Goal: Navigation & Orientation: Find specific page/section

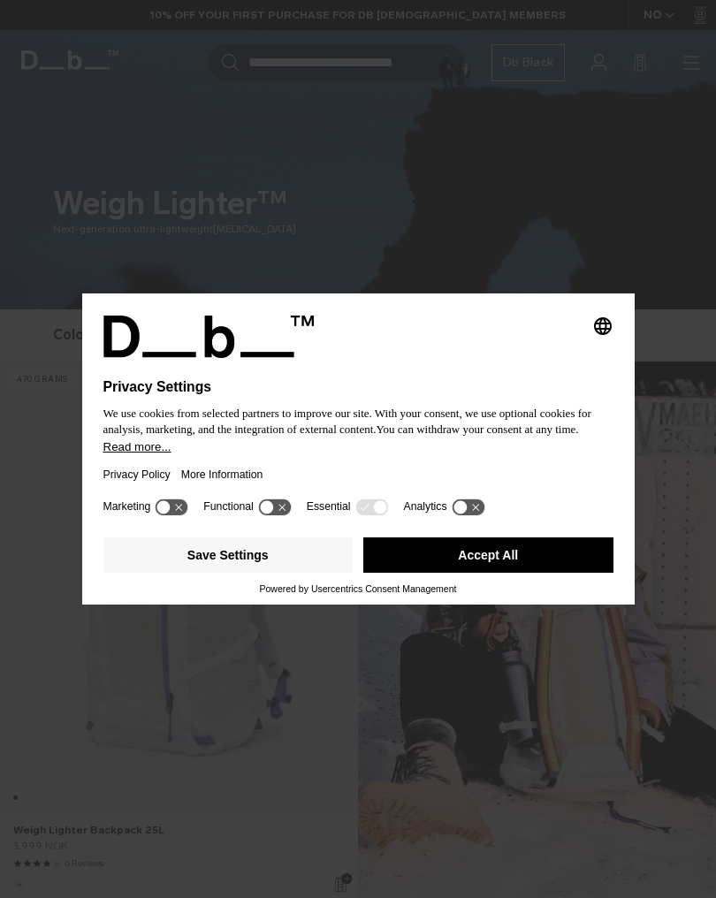
click at [273, 562] on button "Save Settings" at bounding box center [228, 554] width 250 height 35
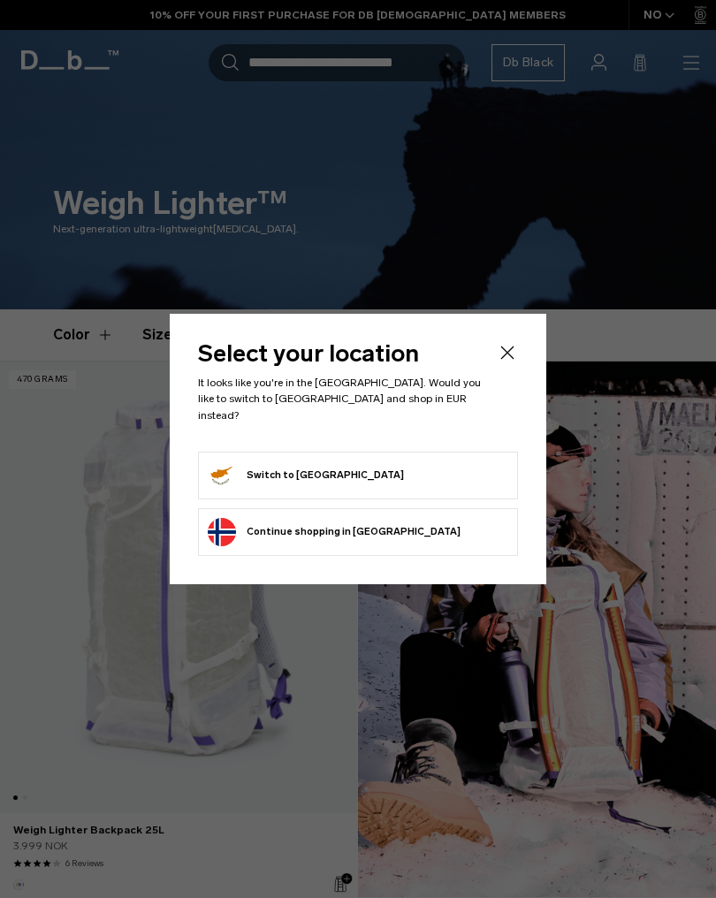
click at [431, 463] on form "Switch to Cyprus" at bounding box center [358, 475] width 301 height 28
click at [299, 478] on button "Switch to Cyprus" at bounding box center [306, 475] width 196 height 28
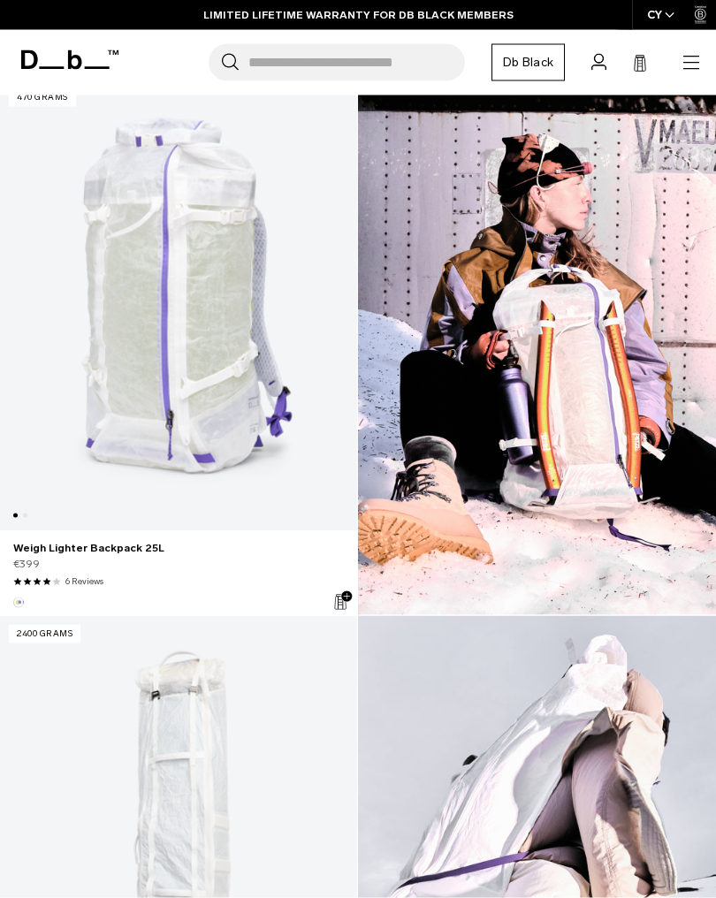
scroll to position [280, 0]
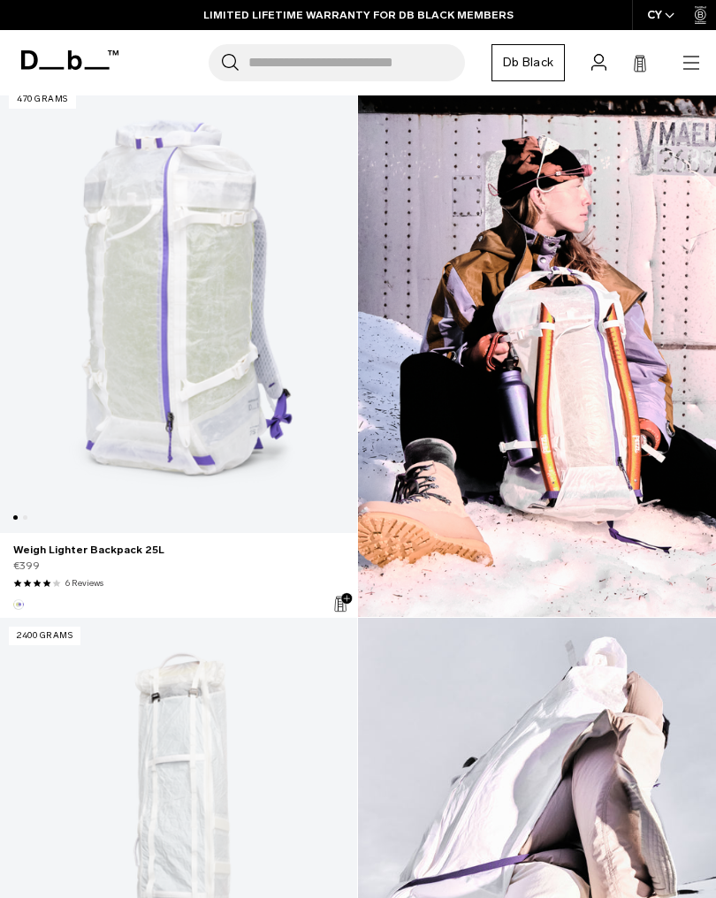
click at [196, 375] on link "Weigh Lighter Backpack 25L" at bounding box center [178, 306] width 357 height 451
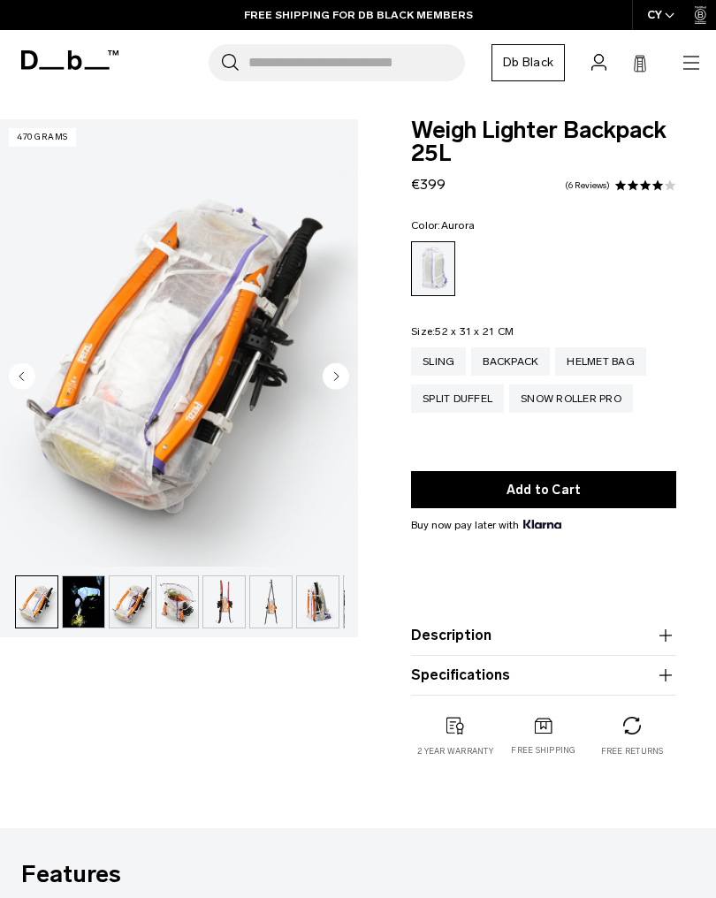
scroll to position [0, 234]
click at [533, 68] on link "Db Black" at bounding box center [527, 62] width 73 height 37
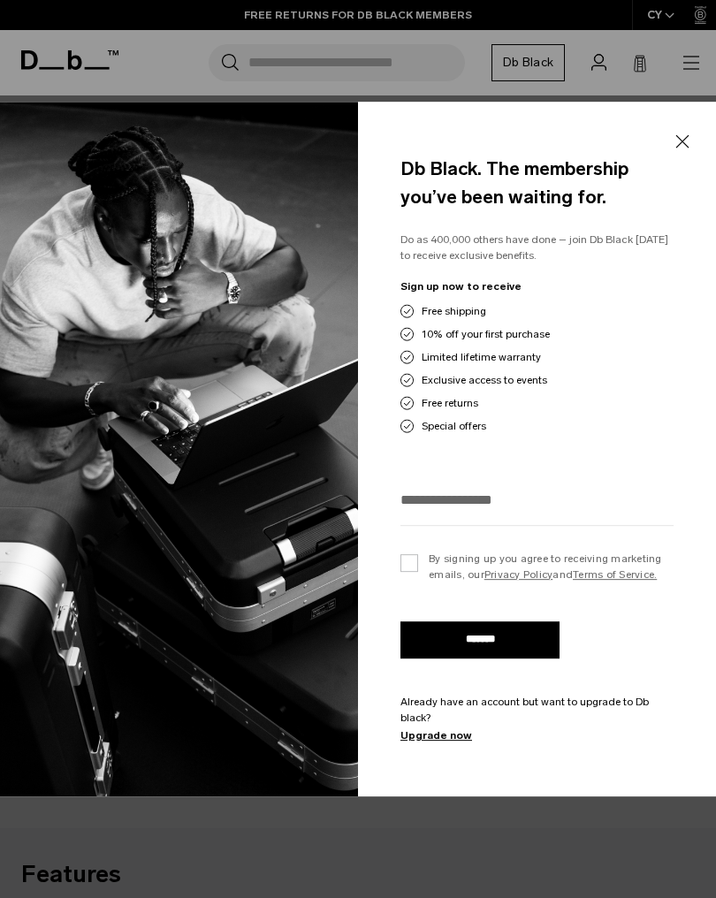
click at [686, 153] on button "Close" at bounding box center [682, 141] width 22 height 37
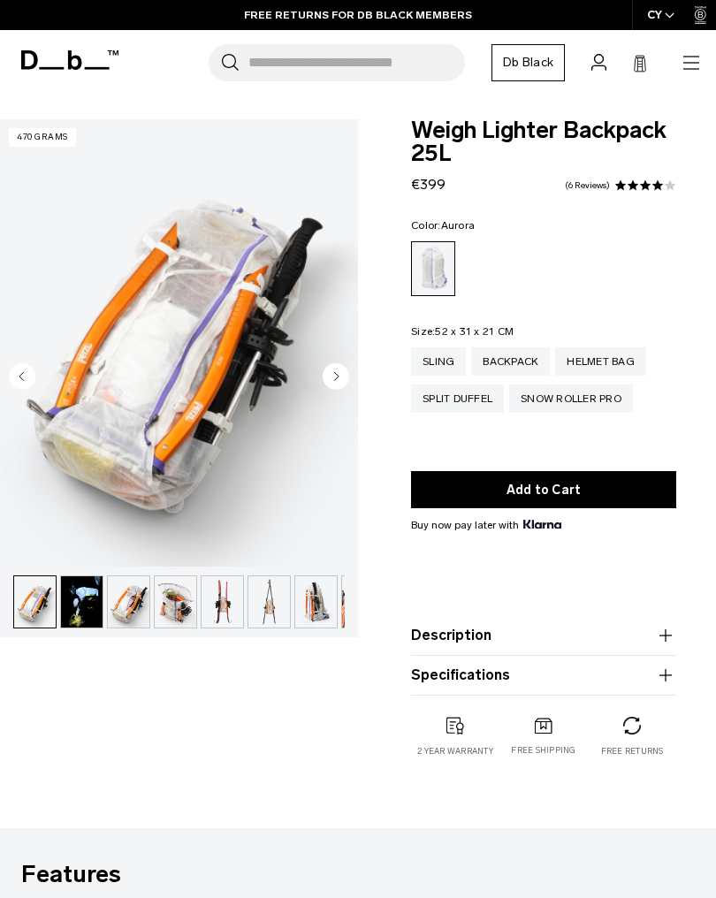
click at [688, 61] on icon "button" at bounding box center [691, 62] width 21 height 21
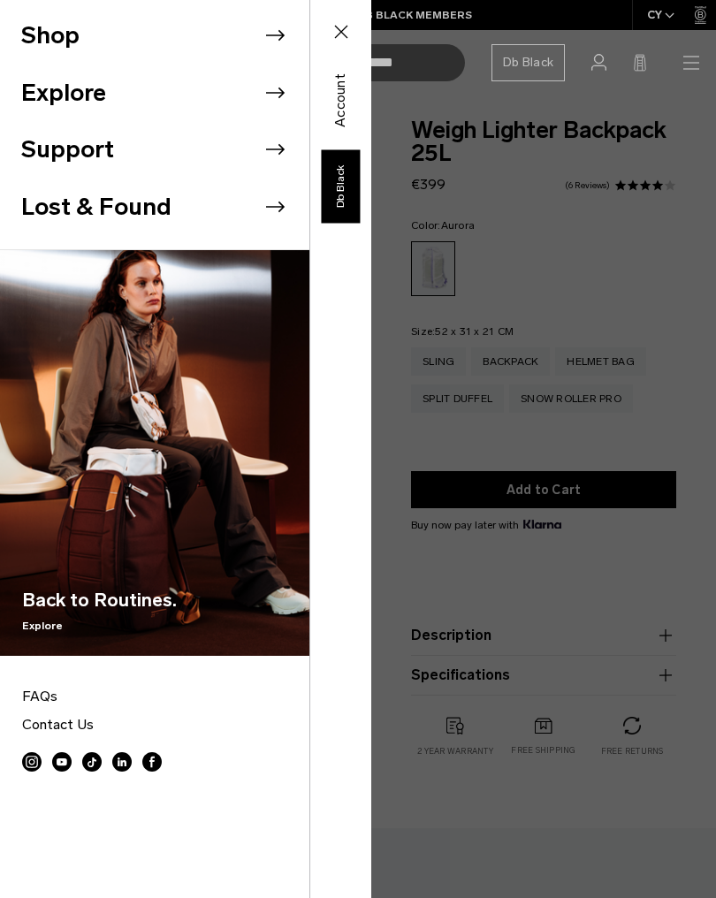
click at [270, 37] on icon at bounding box center [275, 35] width 27 height 27
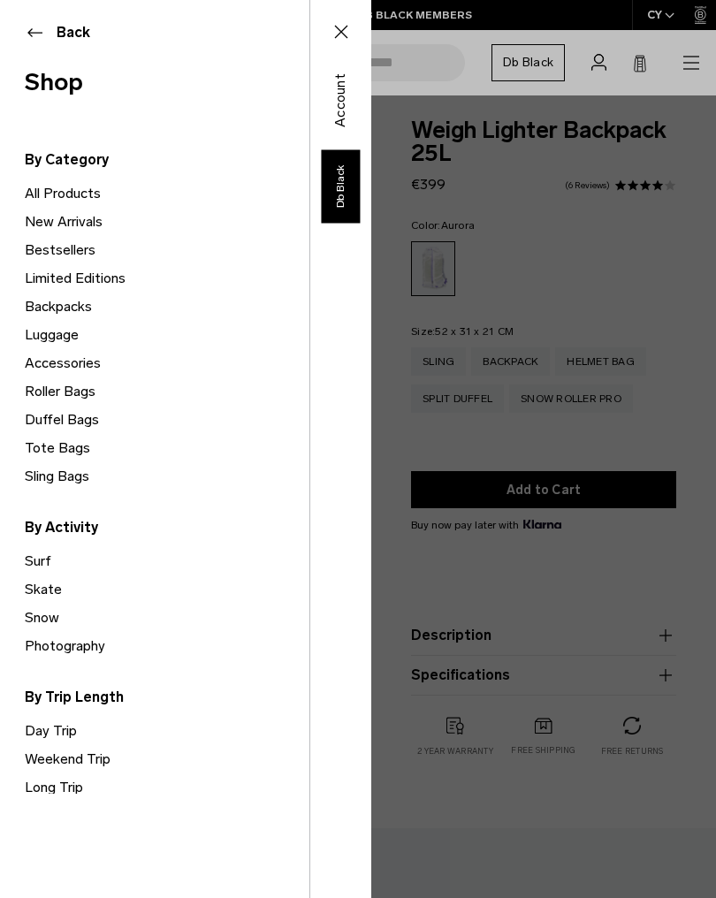
click at [80, 197] on link "All Products" at bounding box center [167, 193] width 285 height 28
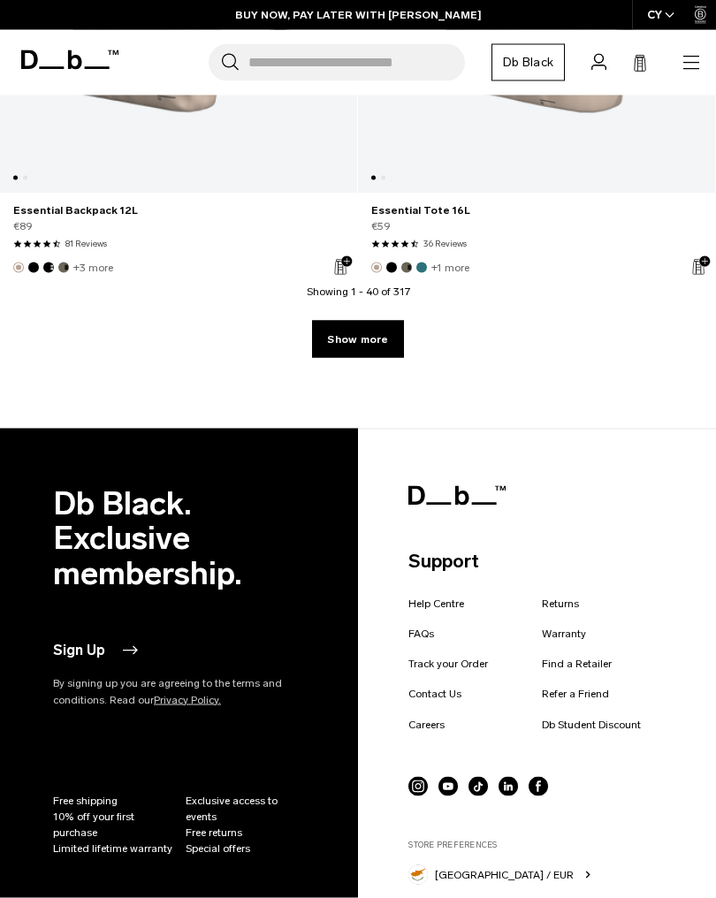
scroll to position [12255, 0]
